Goal: Information Seeking & Learning: Check status

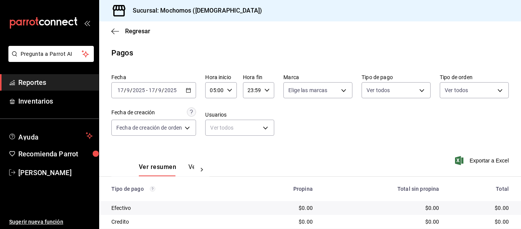
scroll to position [108, 0]
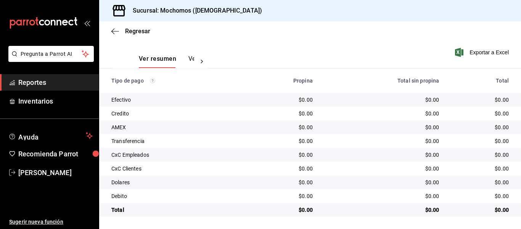
click at [253, 80] on div "Propina" at bounding box center [282, 80] width 62 height 6
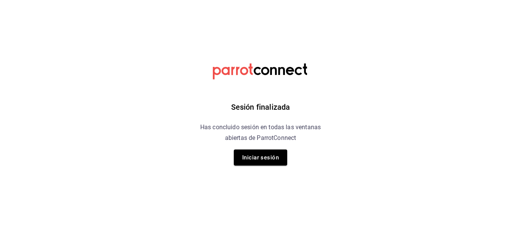
drag, startPoint x: 266, startPoint y: 159, endPoint x: 297, endPoint y: 145, distance: 34.0
click at [265, 158] on button "Iniciar sesión" at bounding box center [260, 157] width 53 height 16
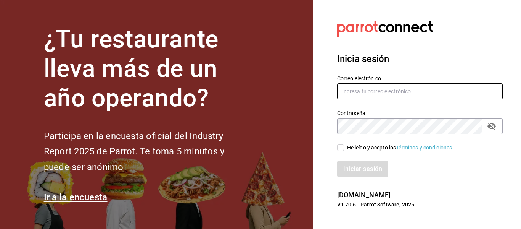
type input "[EMAIL_ADDRESS][DOMAIN_NAME]"
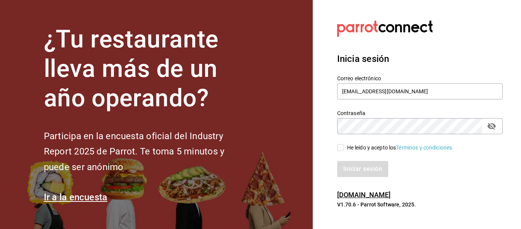
drag, startPoint x: 340, startPoint y: 150, endPoint x: 345, endPoint y: 154, distance: 6.7
click at [340, 150] on input "He leído y acepto los Términos y condiciones." at bounding box center [340, 147] width 7 height 7
checkbox input "true"
click at [356, 170] on button "Iniciar sesión" at bounding box center [363, 169] width 52 height 16
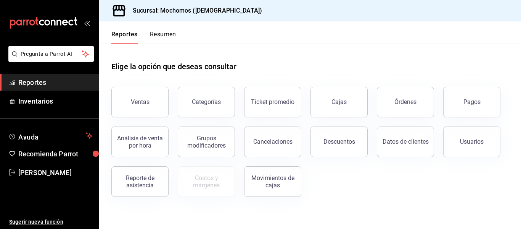
click at [472, 118] on div "Usuarios" at bounding box center [467, 137] width 66 height 40
click at [472, 109] on button "Pagos" at bounding box center [471, 102] width 57 height 31
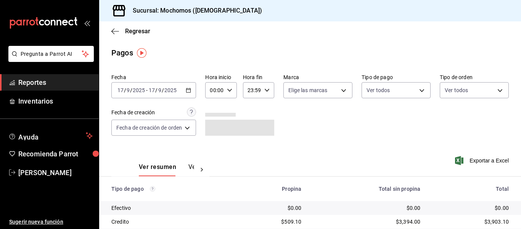
click at [231, 92] on icon "button" at bounding box center [229, 89] width 5 height 5
drag, startPoint x: 213, startPoint y: 127, endPoint x: 292, endPoint y: 123, distance: 78.7
click at [213, 127] on span "05" at bounding box center [214, 125] width 3 height 6
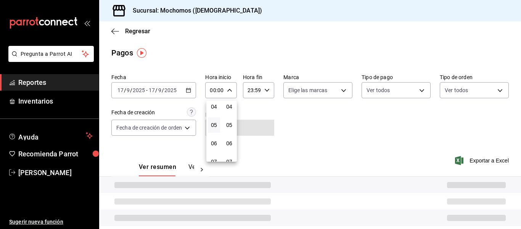
type input "05:00"
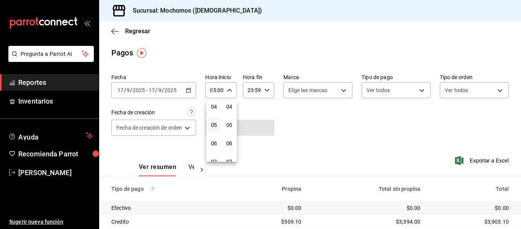
click at [294, 122] on div at bounding box center [260, 114] width 521 height 229
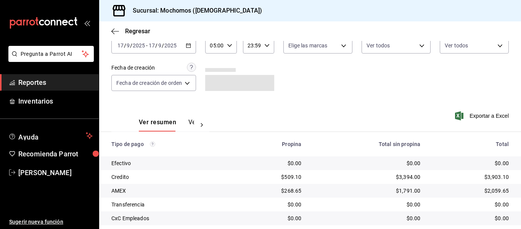
scroll to position [108, 0]
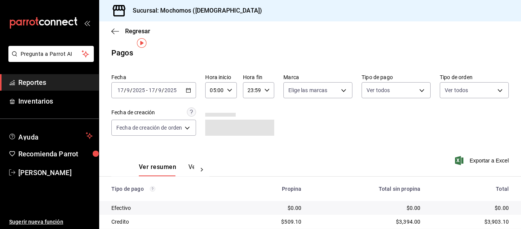
scroll to position [108, 0]
